Goal: Information Seeking & Learning: Learn about a topic

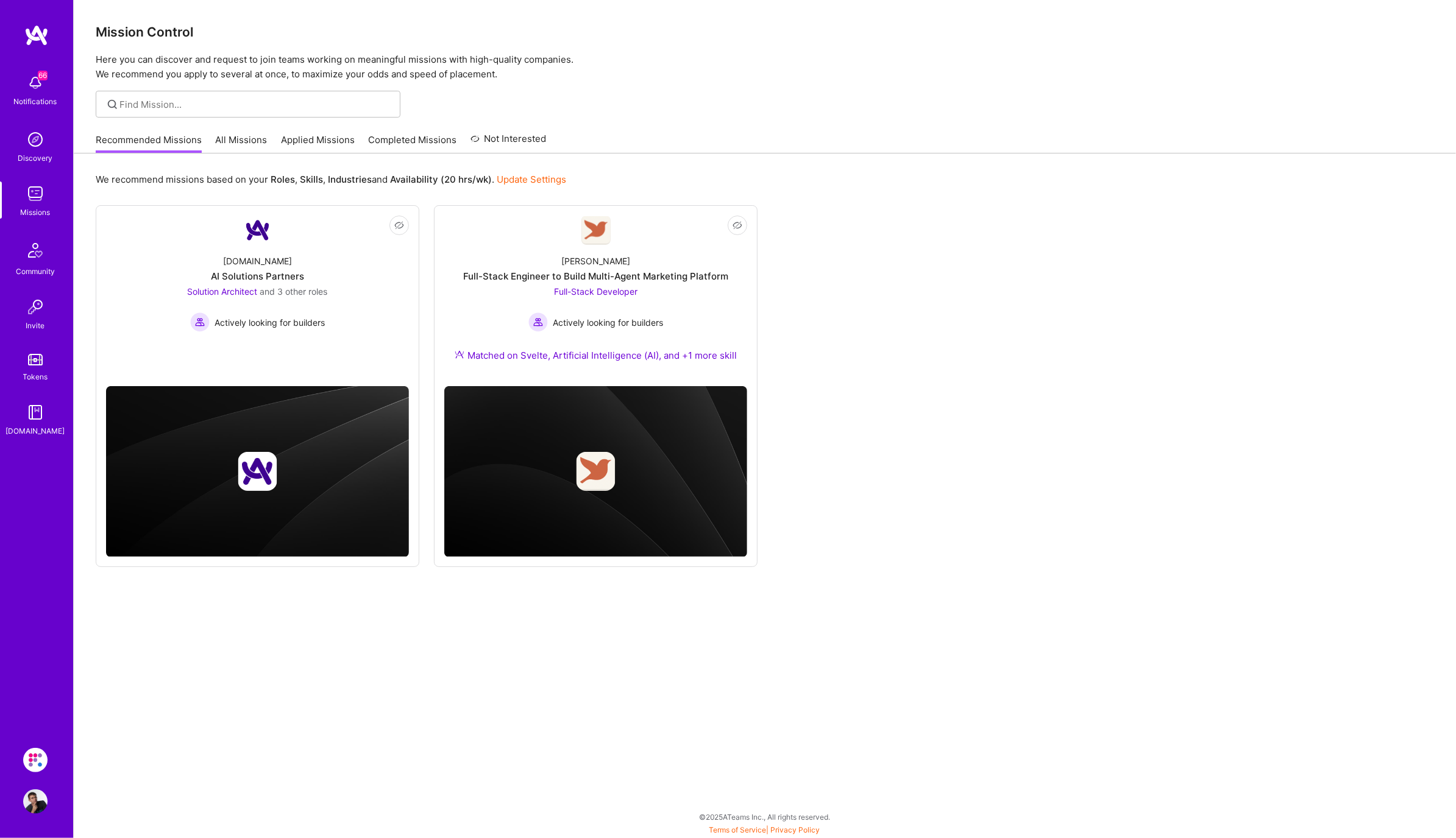
click at [440, 146] on link "Completed Missions" at bounding box center [413, 143] width 88 height 20
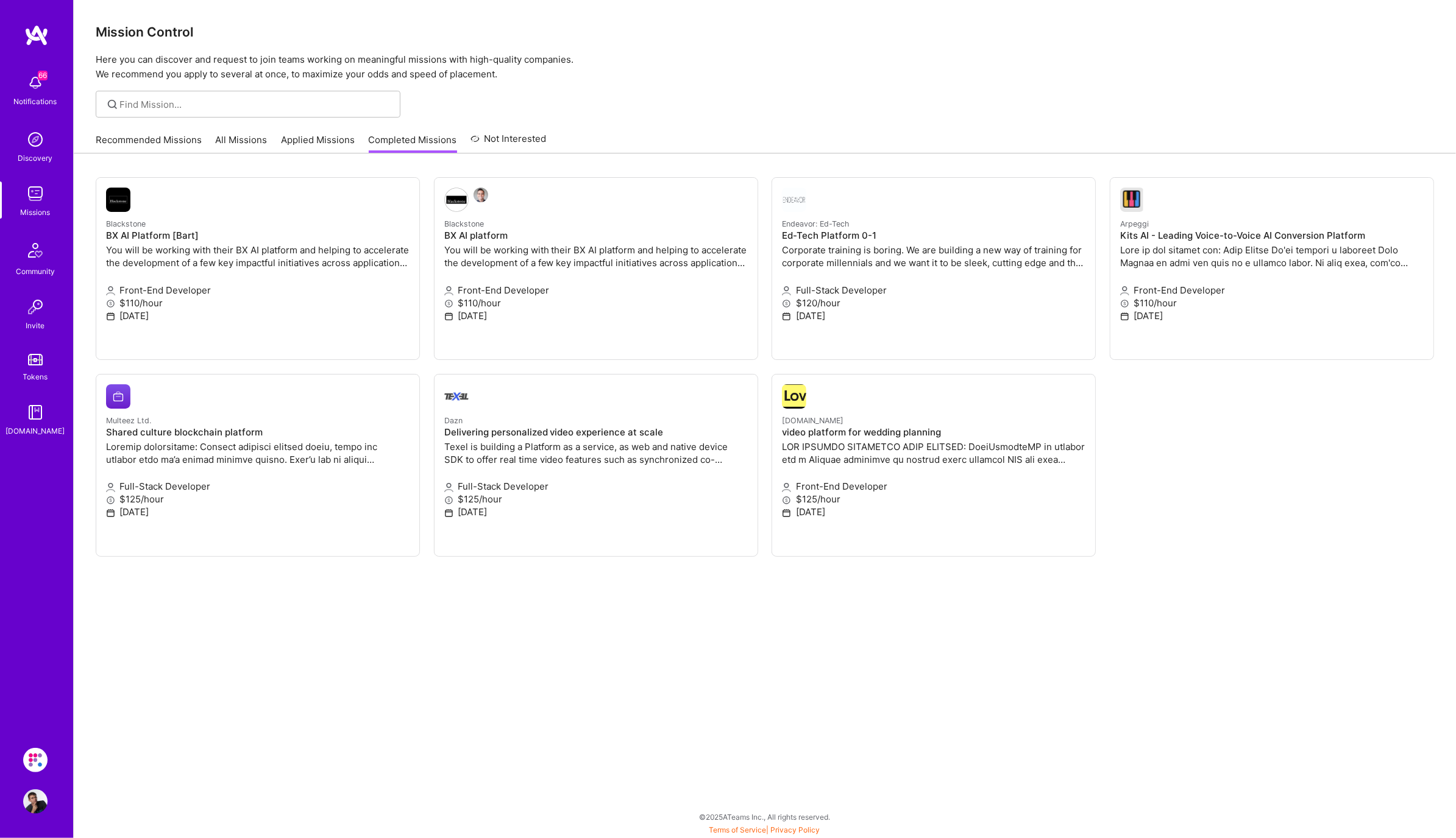
click at [329, 148] on link "Applied Missions" at bounding box center [318, 143] width 74 height 20
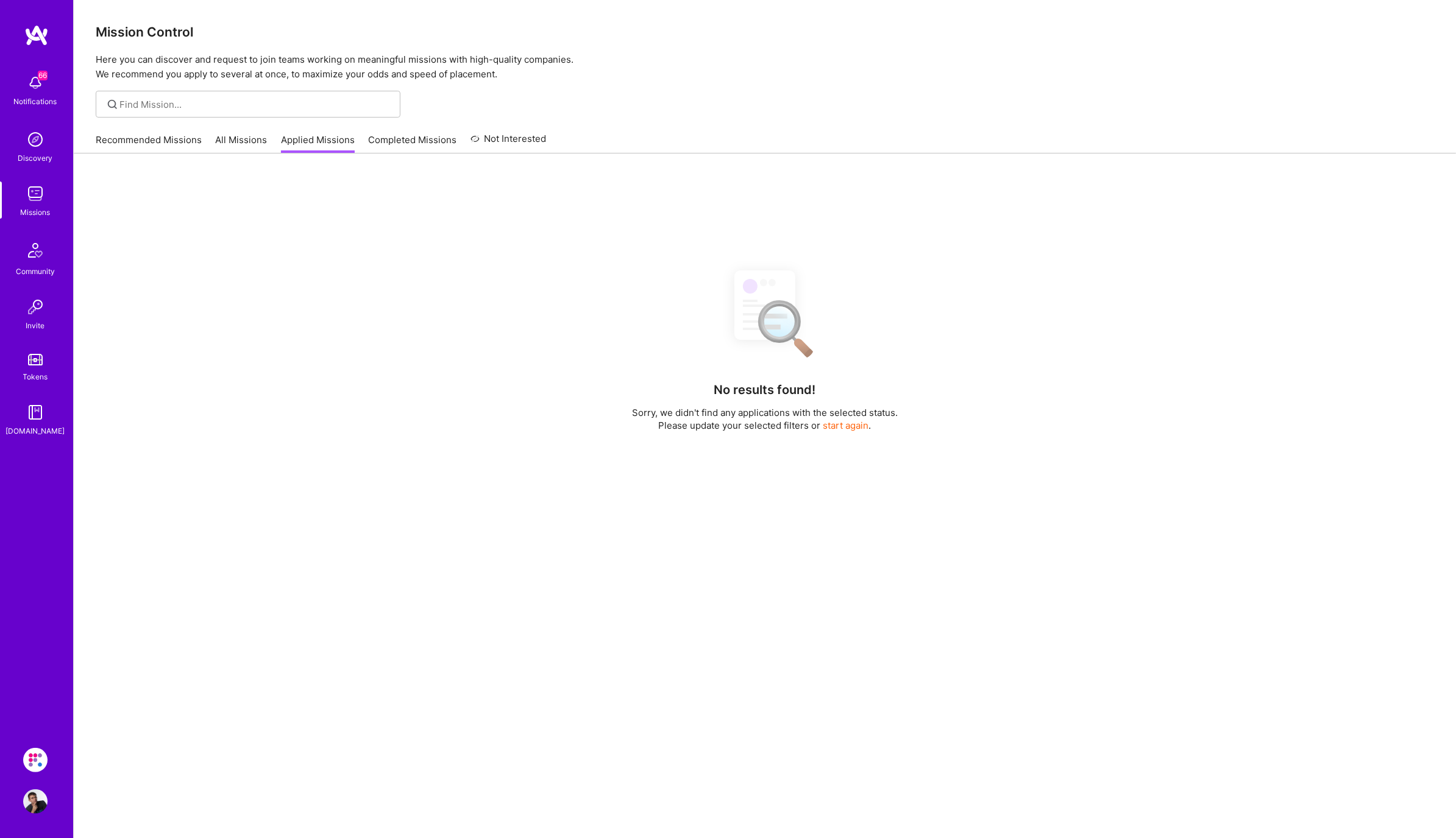
click at [242, 143] on link "All Missions" at bounding box center [242, 143] width 52 height 20
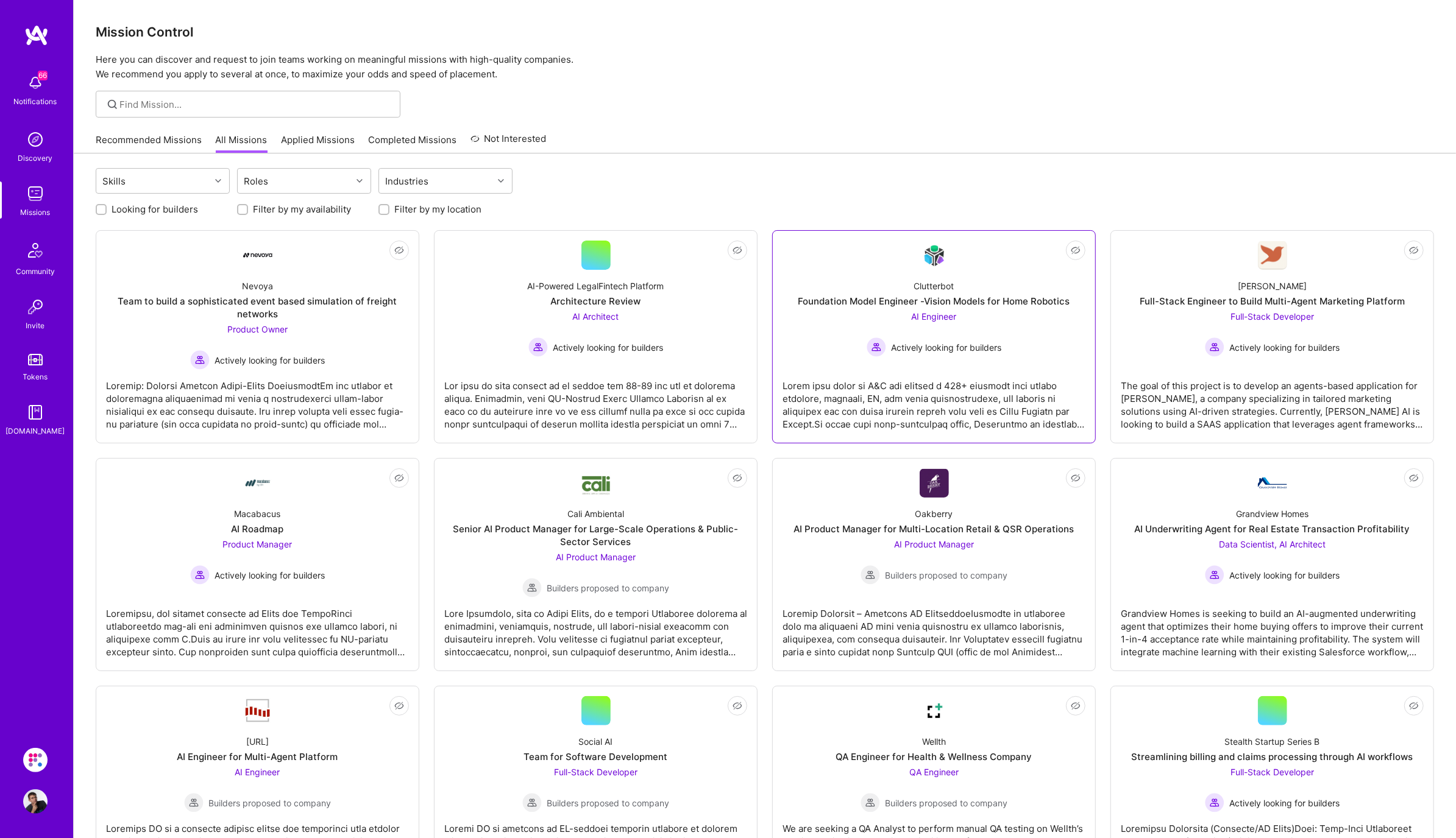
click at [1022, 338] on div "Clutterbot Foundation Model Engineer -Vision Models for Home Robotics AI Engine…" at bounding box center [934, 314] width 303 height 87
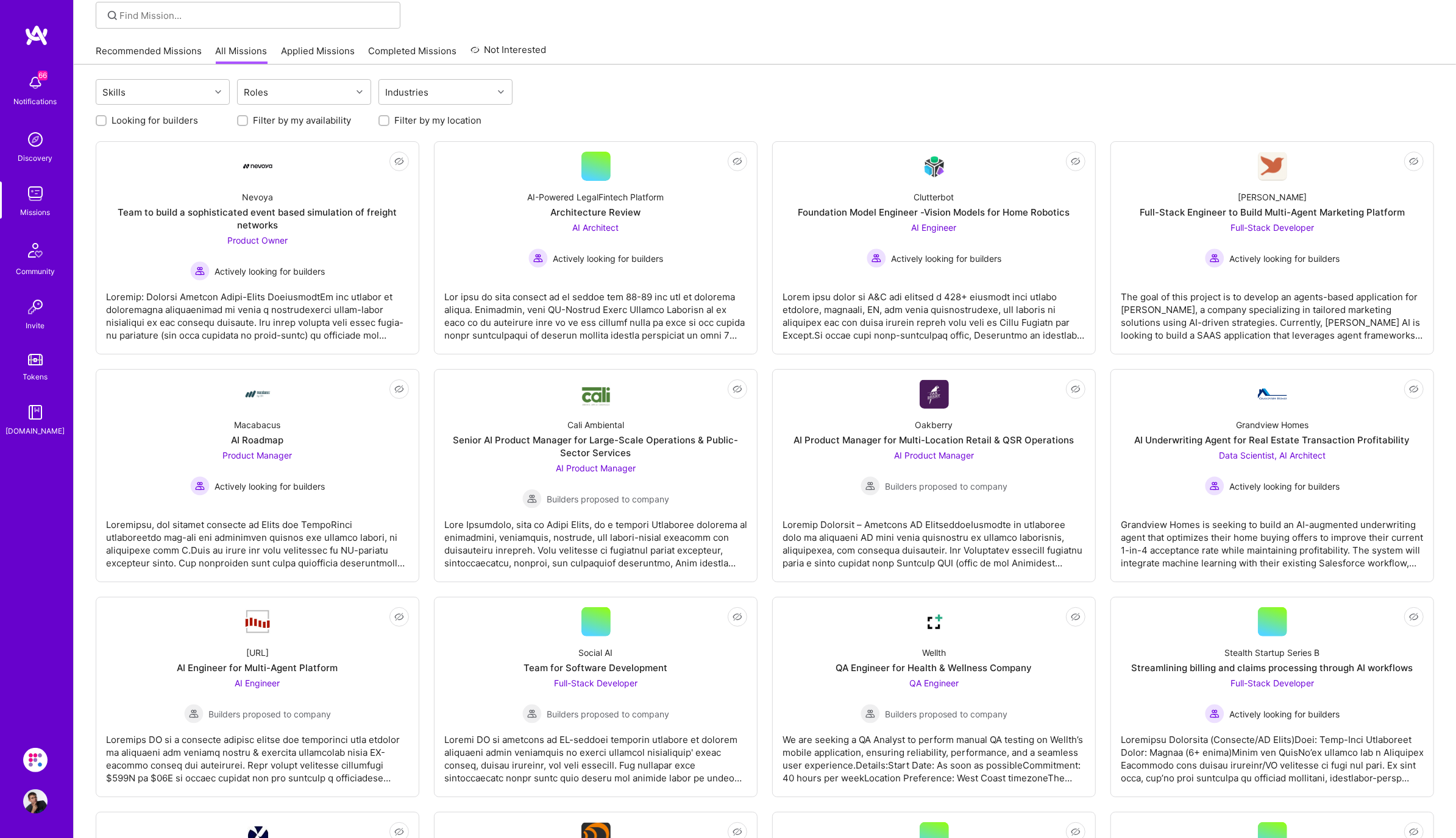
scroll to position [186, 0]
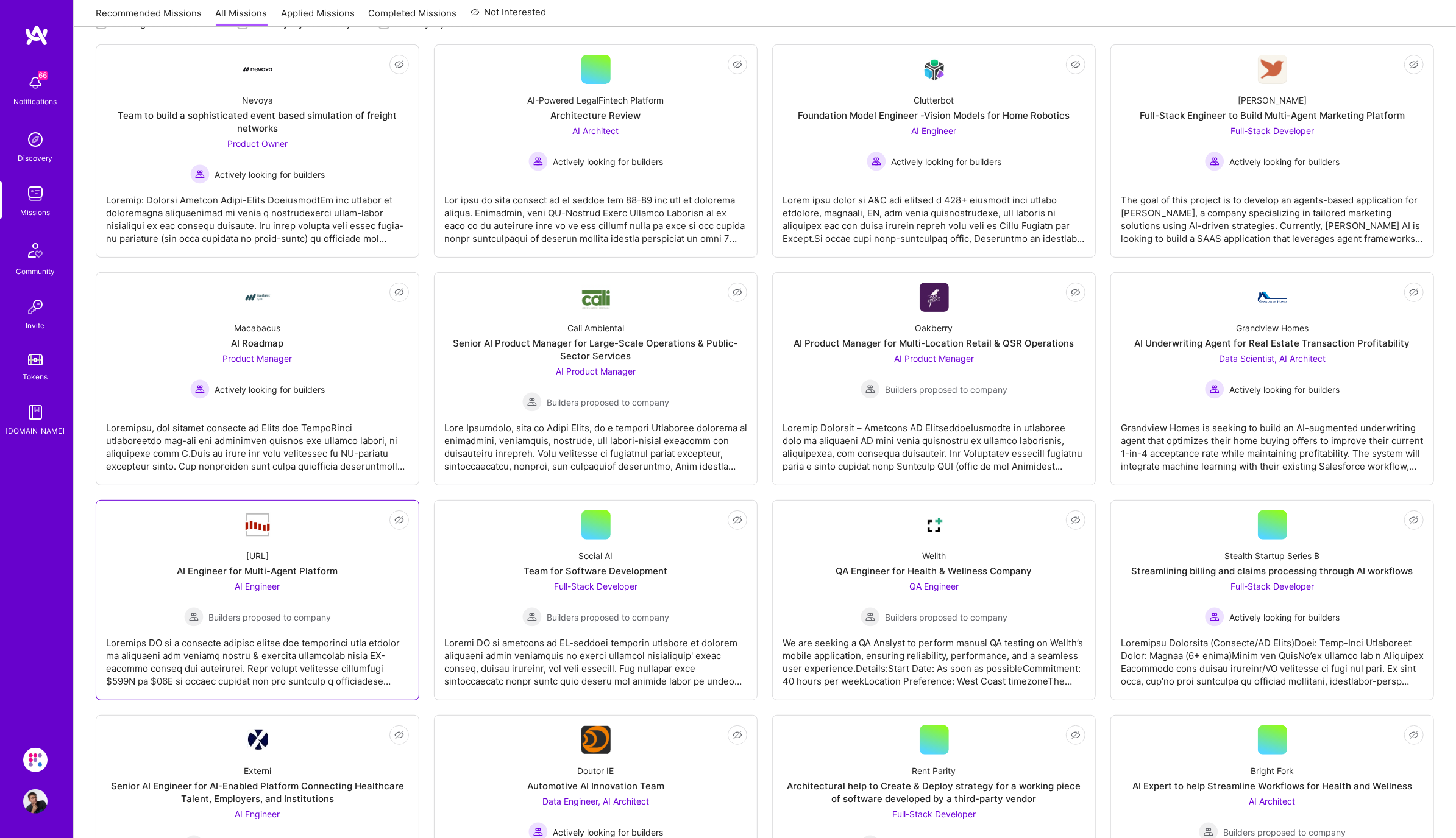
click at [204, 610] on div "Builders proposed to company" at bounding box center [257, 617] width 147 height 19
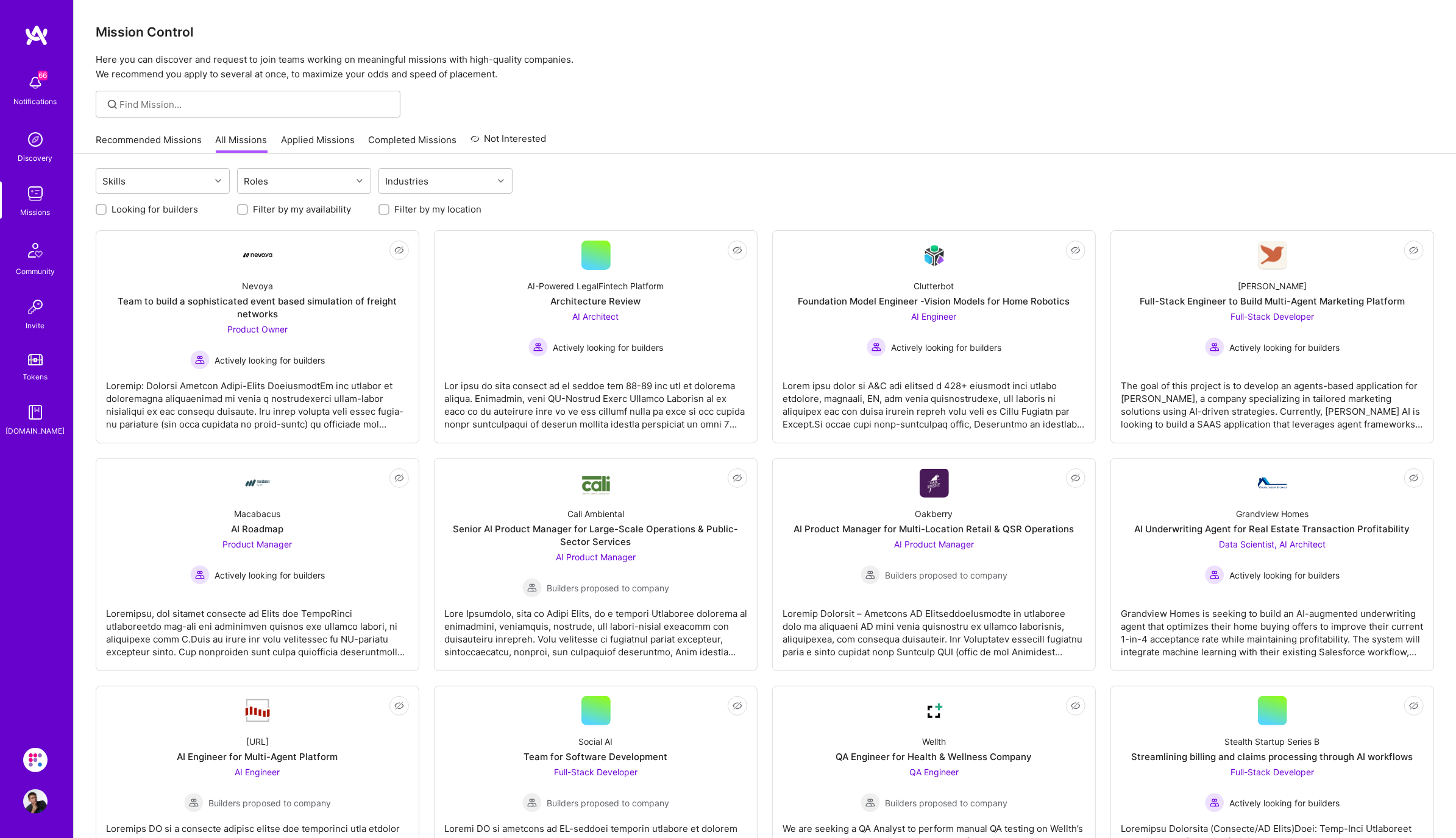
scroll to position [186, 0]
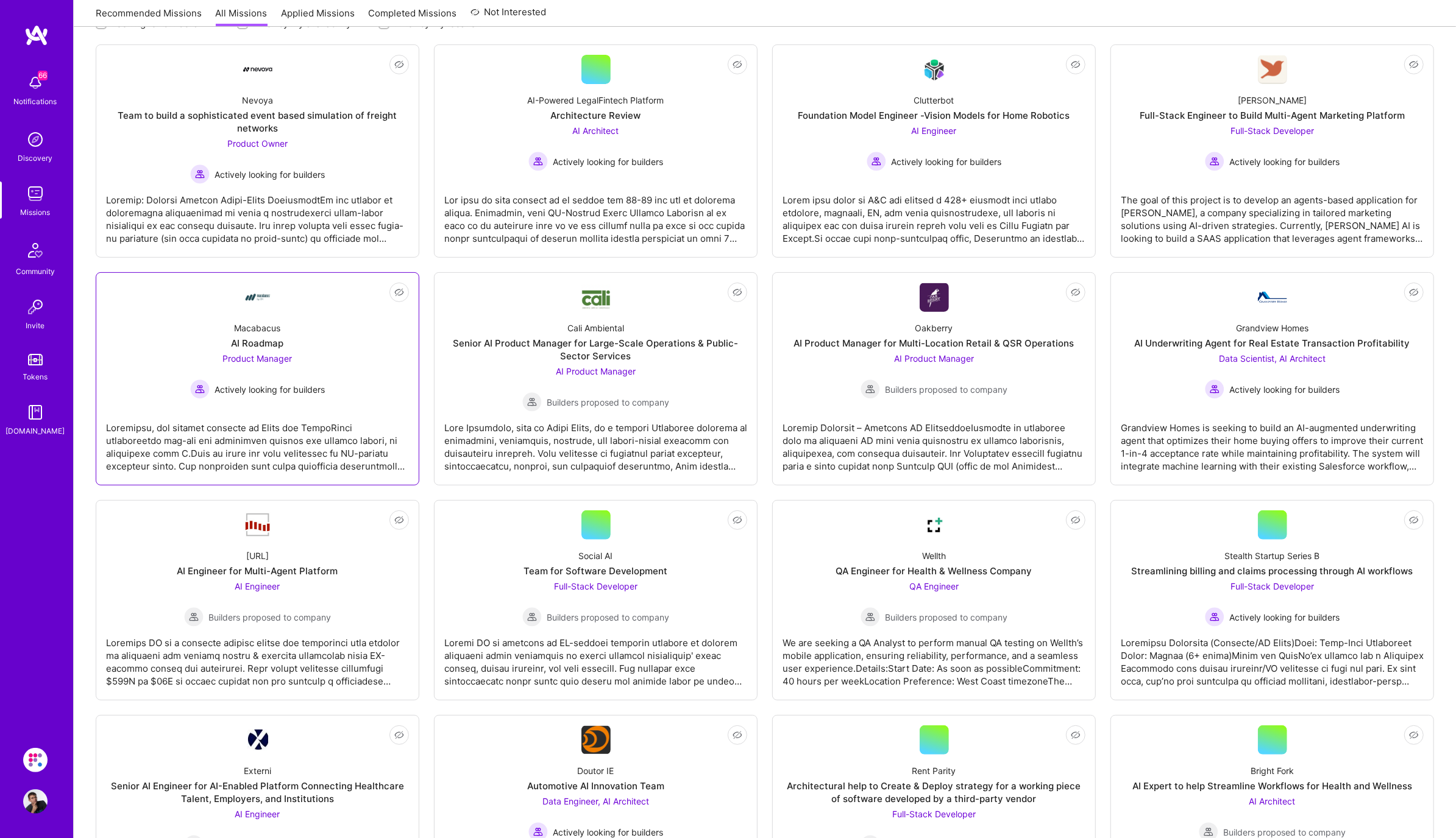
click at [292, 341] on div "Macabacus AI Roadmap Product Manager Actively looking for builders" at bounding box center [257, 356] width 303 height 87
